Goal: Information Seeking & Learning: Stay updated

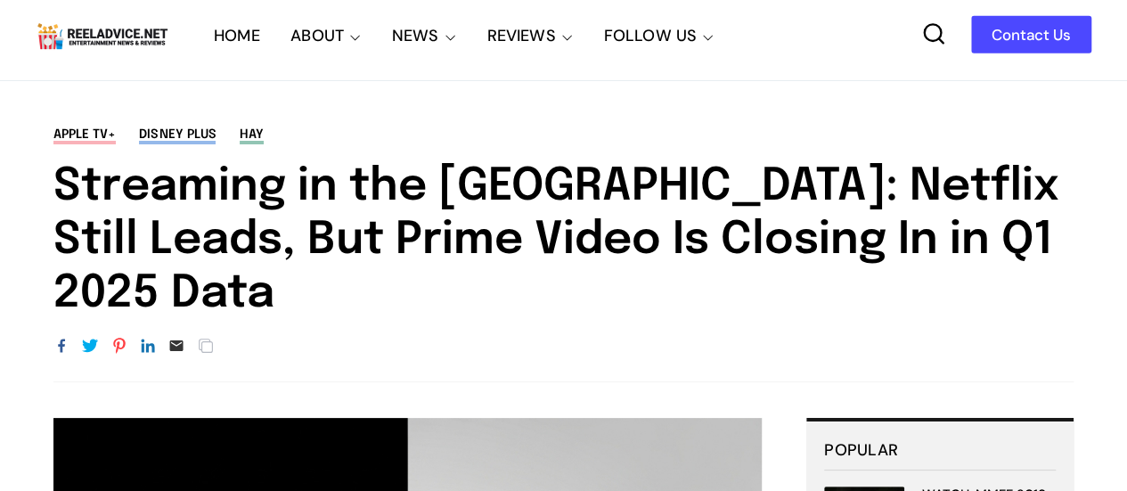
scroll to position [10, 0]
